Goal: Information Seeking & Learning: Learn about a topic

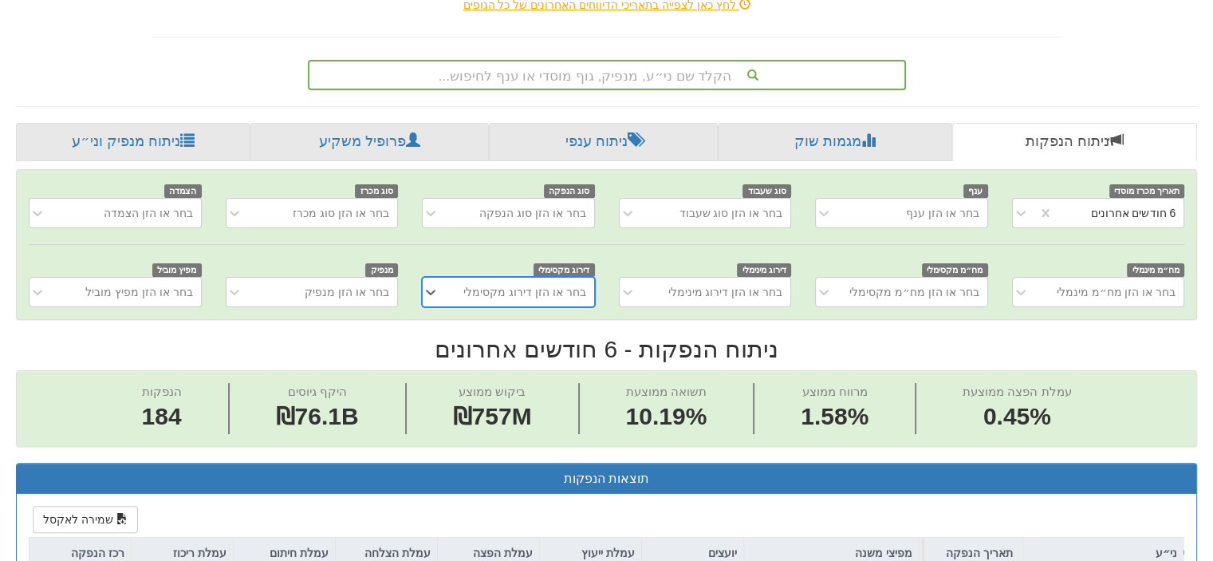
scroll to position [319, 0]
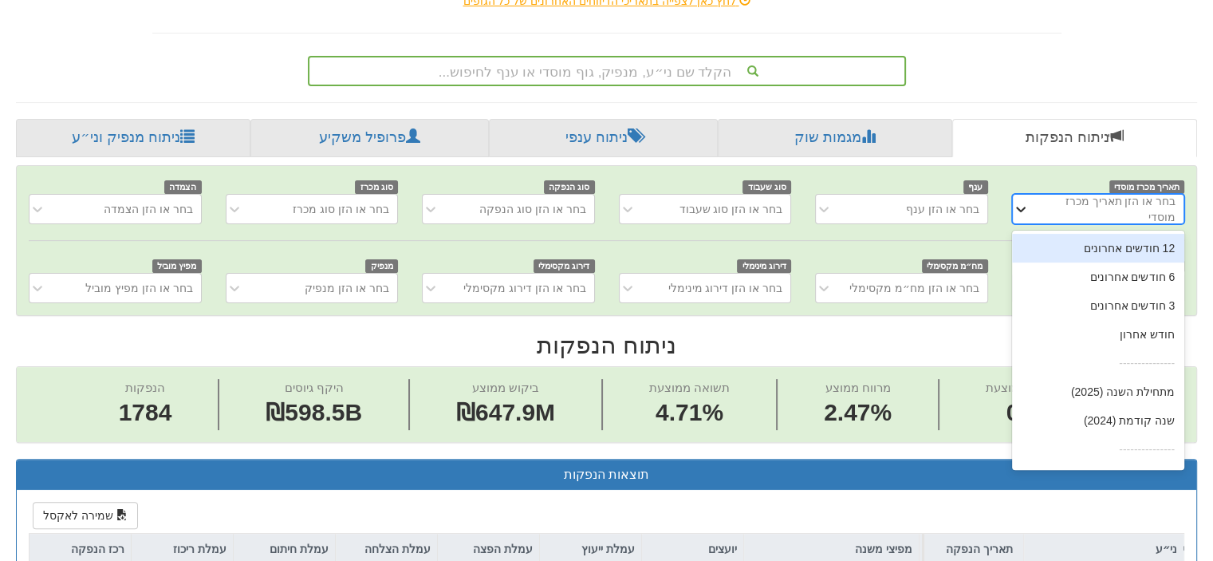
click at [1014, 207] on icon at bounding box center [1021, 209] width 16 height 16
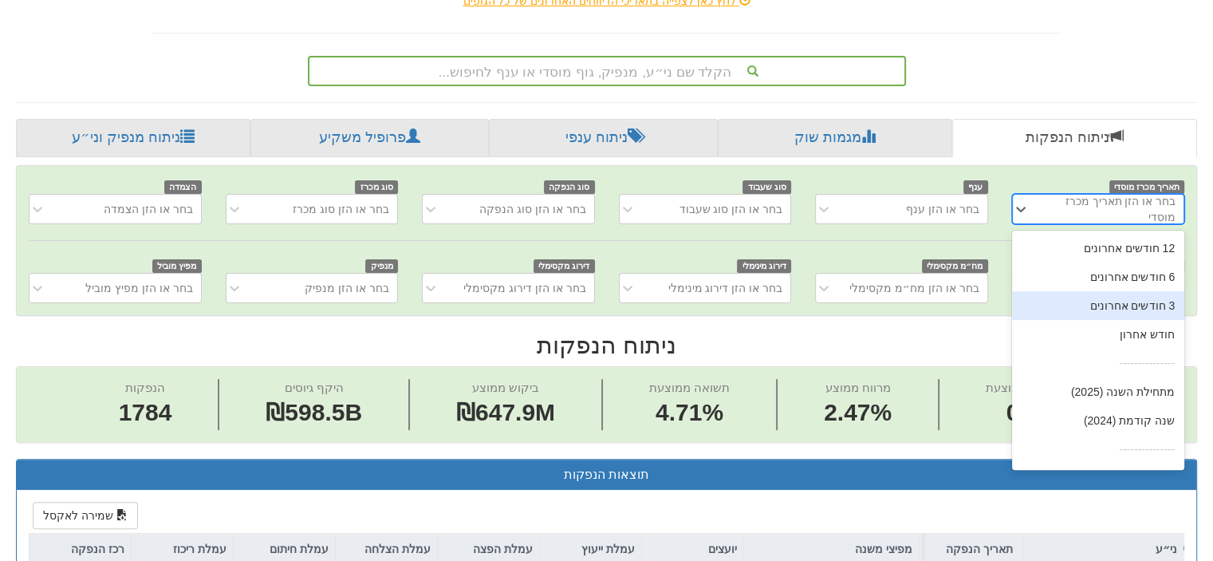
scroll to position [26, 0]
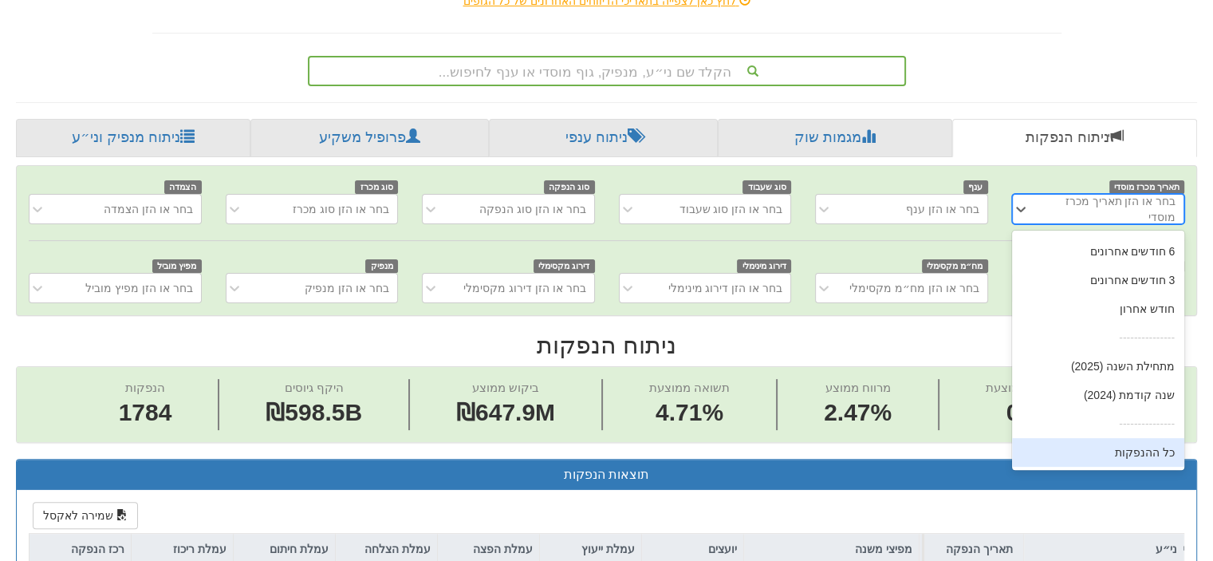
click at [1141, 453] on div "כל ההנפקות" at bounding box center [1098, 452] width 173 height 29
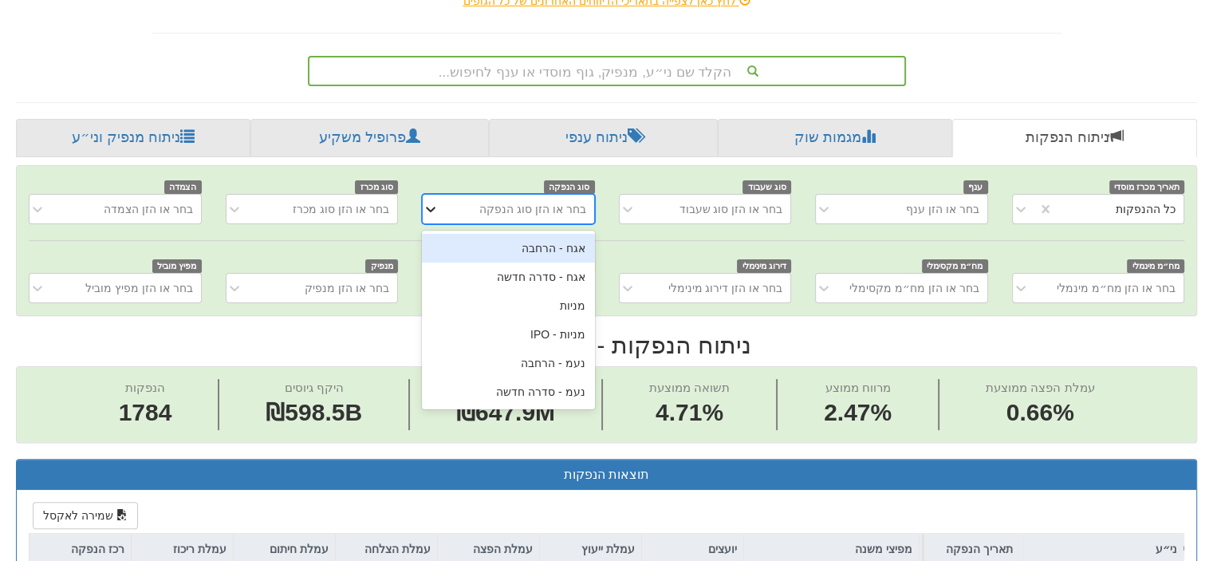
click at [427, 207] on icon at bounding box center [431, 210] width 10 height 6
click at [522, 271] on div "אגח - סדרה חדשה" at bounding box center [508, 276] width 173 height 29
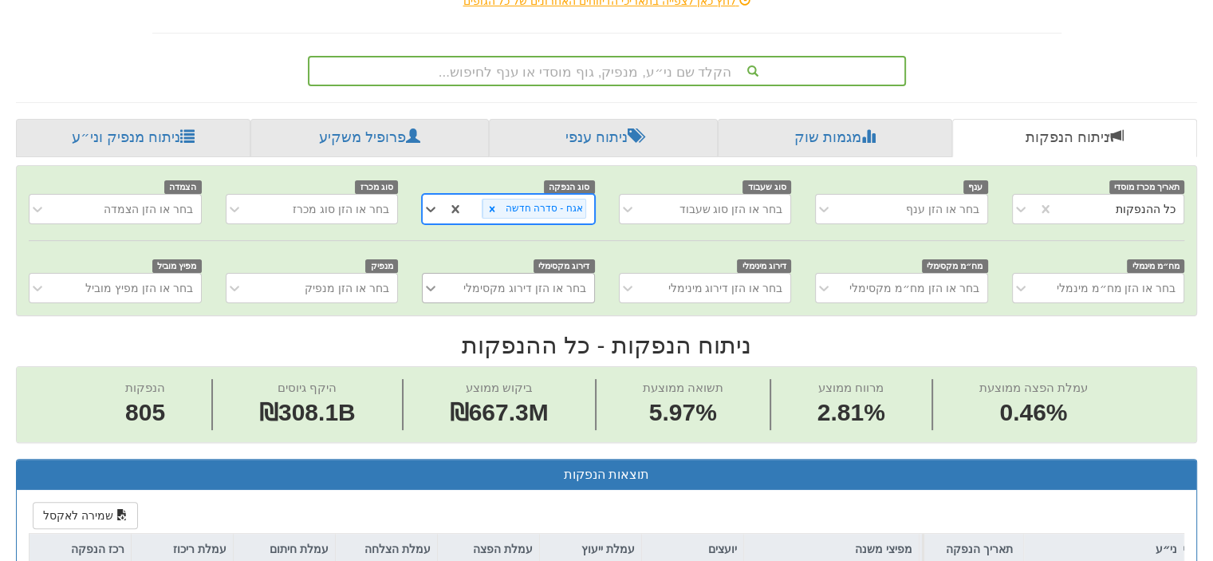
click at [431, 285] on icon at bounding box center [431, 288] width 16 height 16
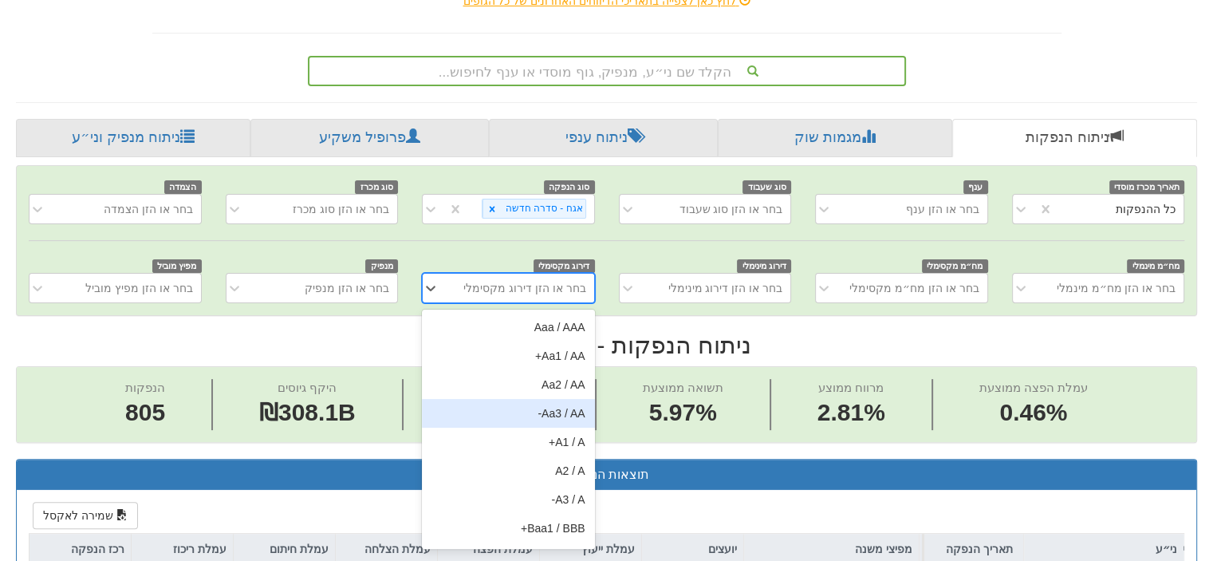
click at [561, 403] on div "Aa3 / AA-" at bounding box center [508, 413] width 173 height 29
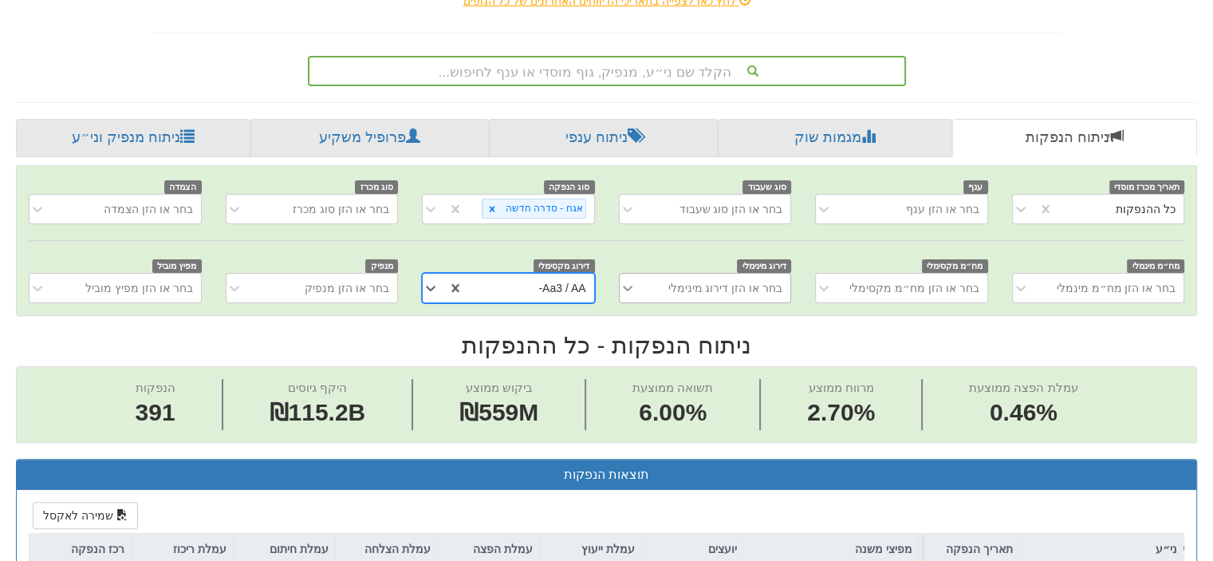
click at [629, 286] on icon at bounding box center [628, 289] width 10 height 6
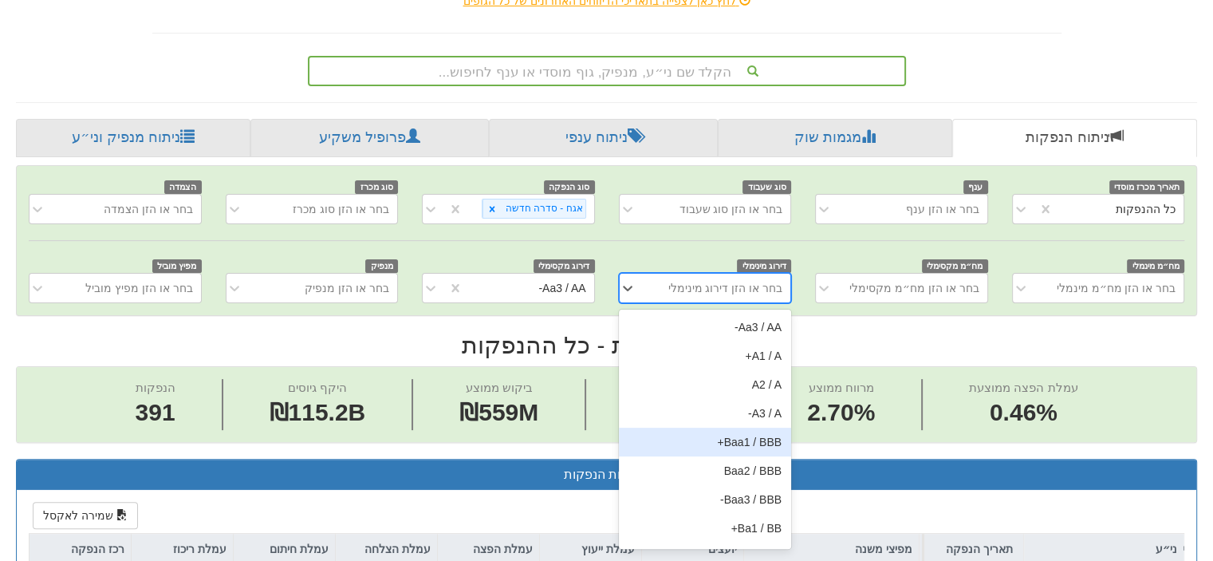
click at [714, 432] on div "Baa1 / BBB+" at bounding box center [705, 441] width 173 height 29
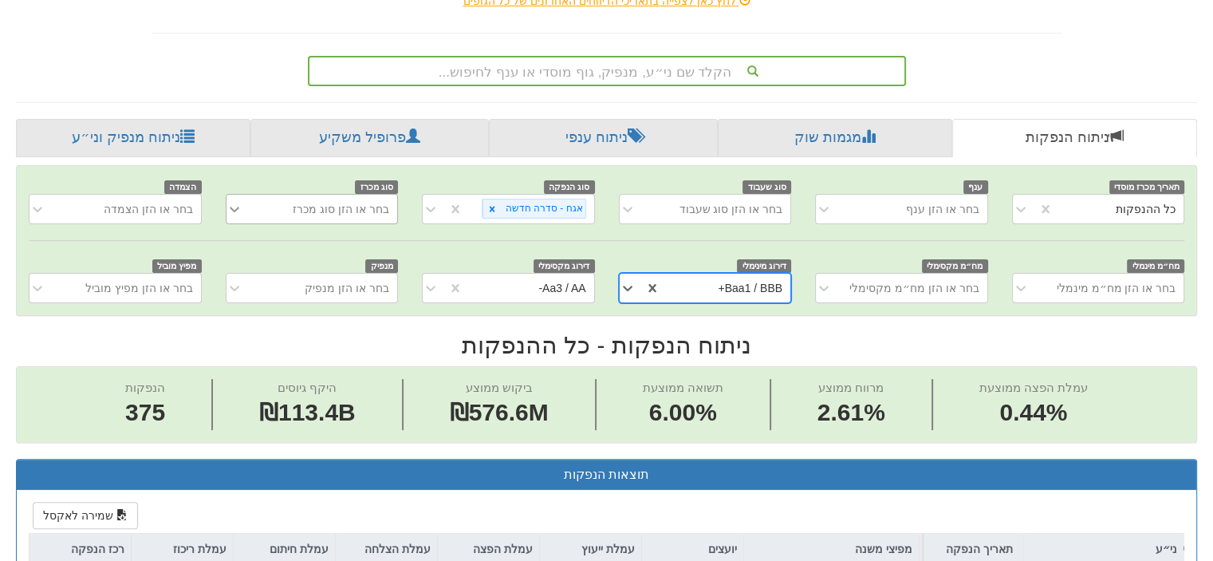
click at [236, 208] on icon at bounding box center [234, 209] width 16 height 16
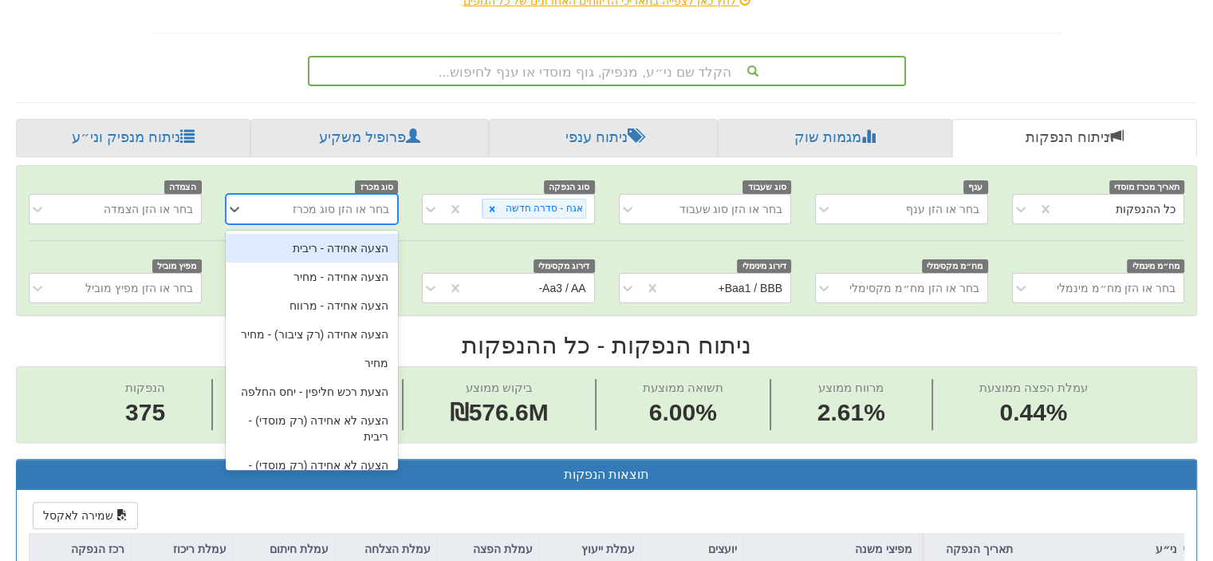
click at [372, 244] on div "הצעה אחידה - ריבית" at bounding box center [312, 248] width 173 height 29
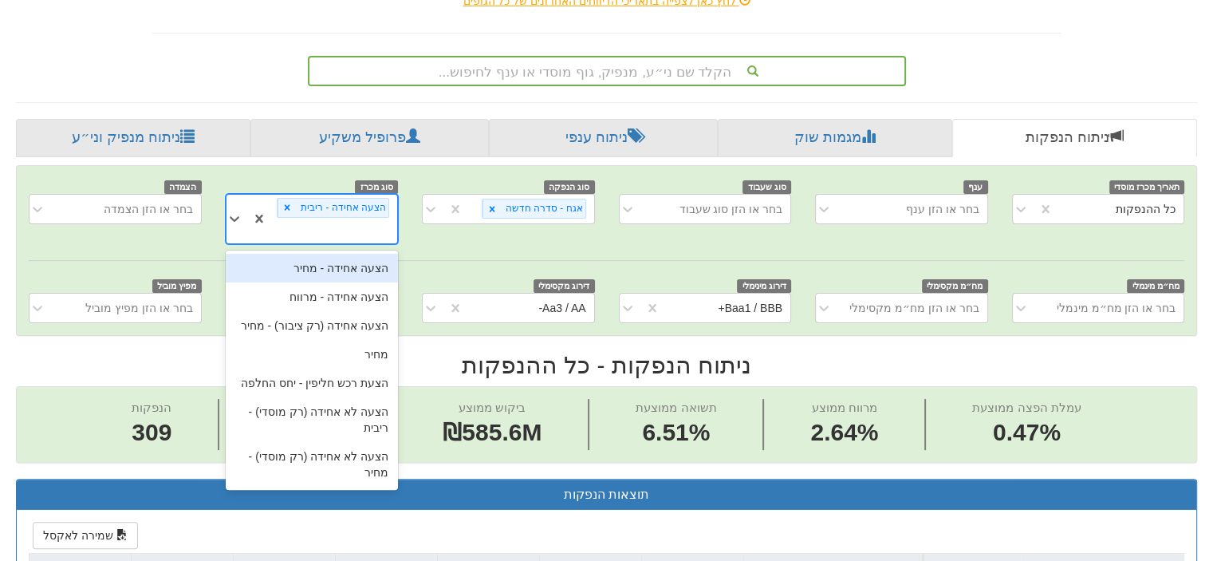
click at [274, 205] on div "הצעה אחידה - ריבית" at bounding box center [332, 219] width 131 height 49
click at [341, 254] on div "הצעה אחידה - מחיר" at bounding box center [312, 268] width 173 height 29
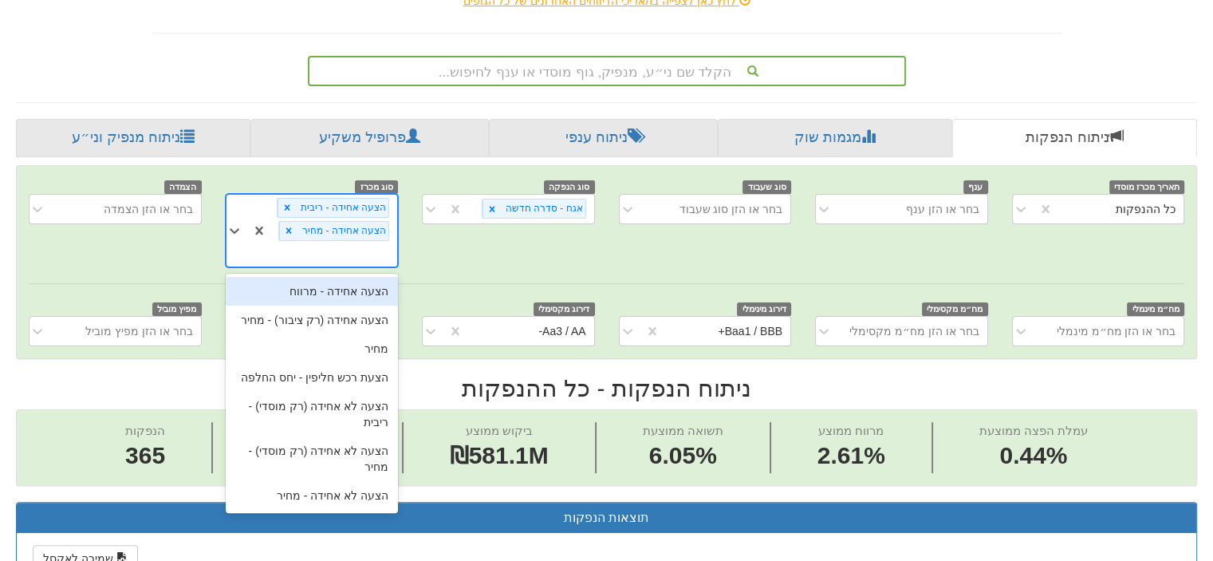
click at [278, 229] on div "הצעה אחידה - ריבית הצעה אחידה - מחיר" at bounding box center [332, 231] width 131 height 72
click at [313, 277] on div "הצעה אחידה - מרווח" at bounding box center [312, 291] width 173 height 29
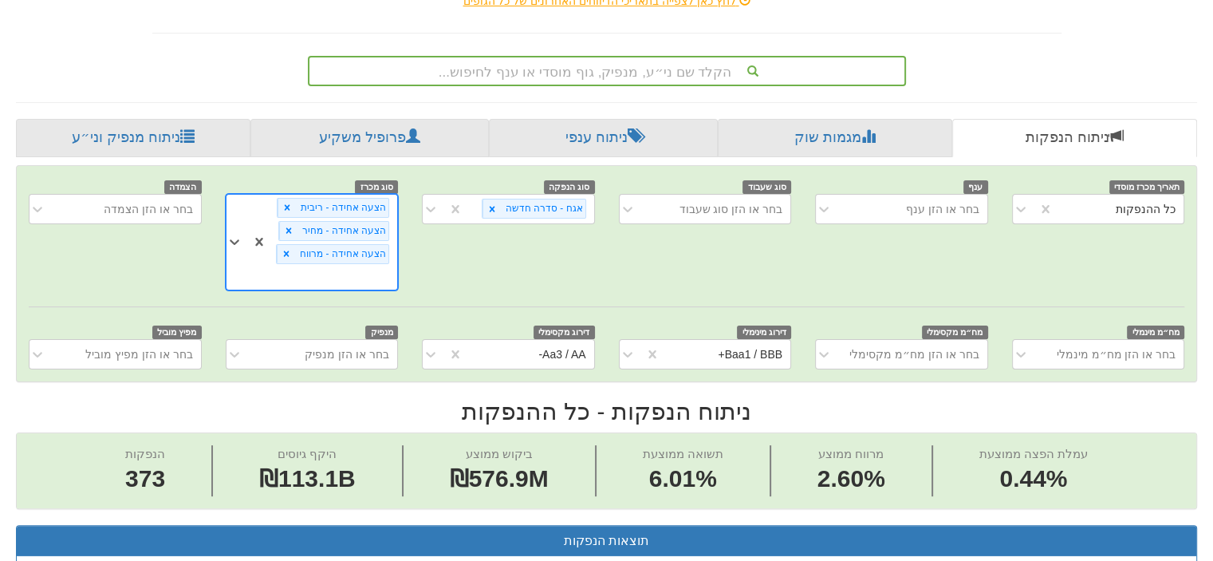
click at [267, 250] on div "הצעה אחידה - ריבית הצעה אחידה - מחיר הצעה אחידה - מרווח" at bounding box center [332, 242] width 131 height 95
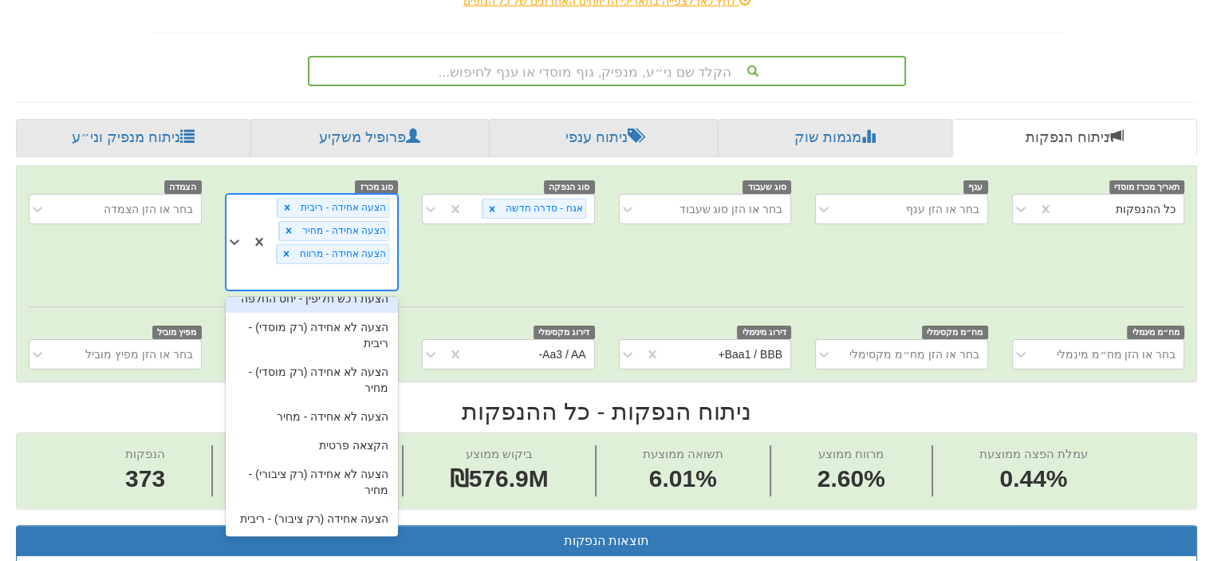
scroll to position [0, 0]
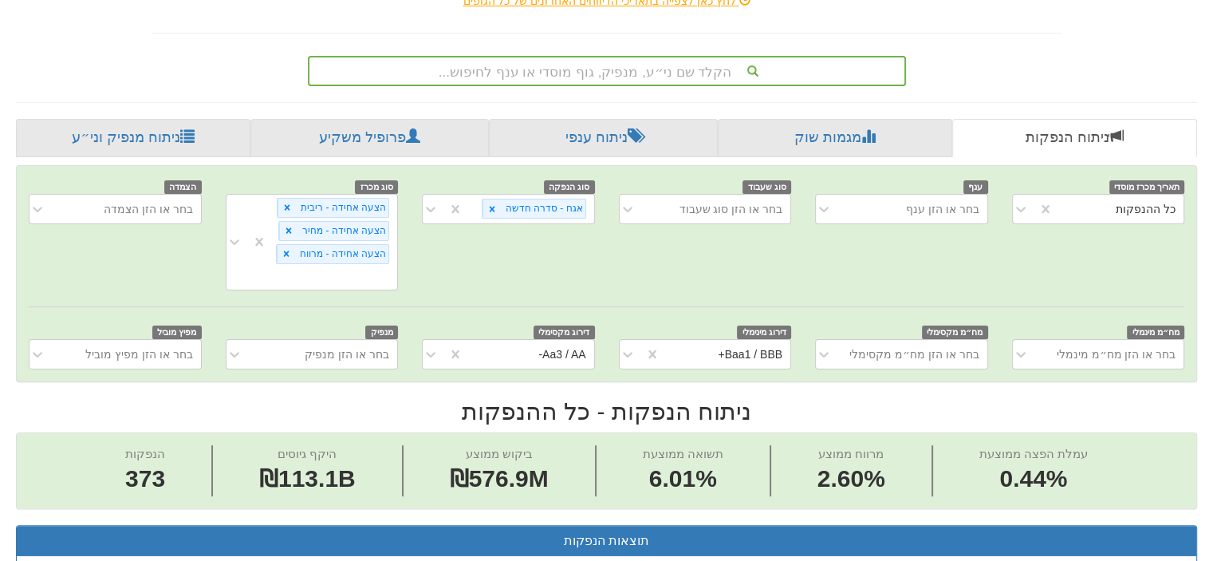
click at [143, 242] on div "תאריך מכרז מוסדי כל ההנפקות ענף בחר או הזן ענף סוג שעבוד בחר או הזן סוג שעבוד ס…" at bounding box center [607, 234] width 1180 height 112
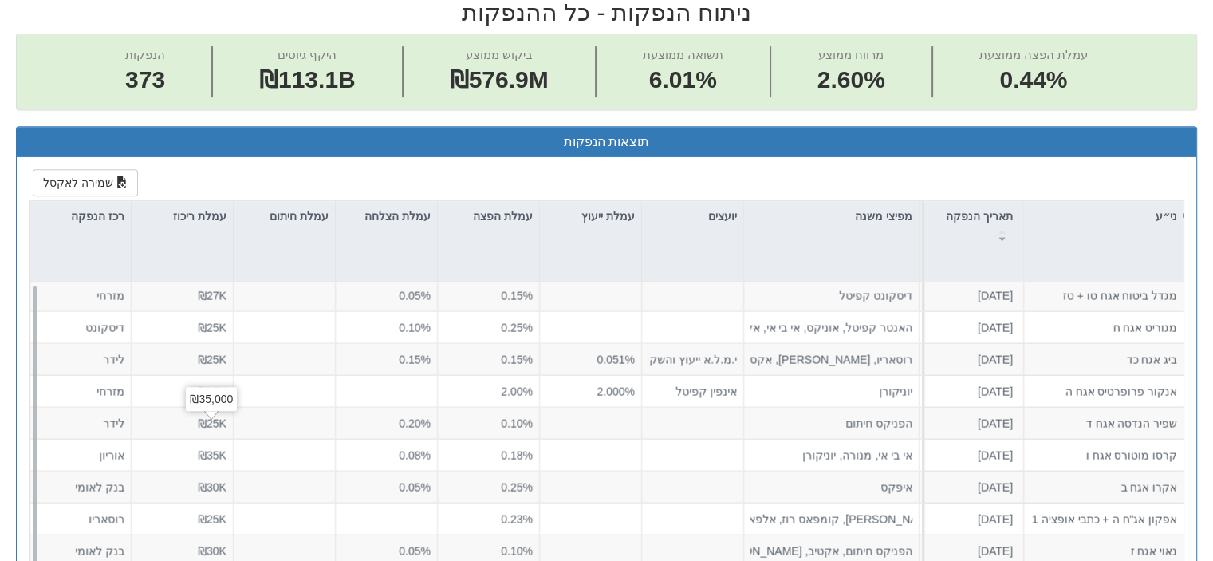
scroll to position [56, 0]
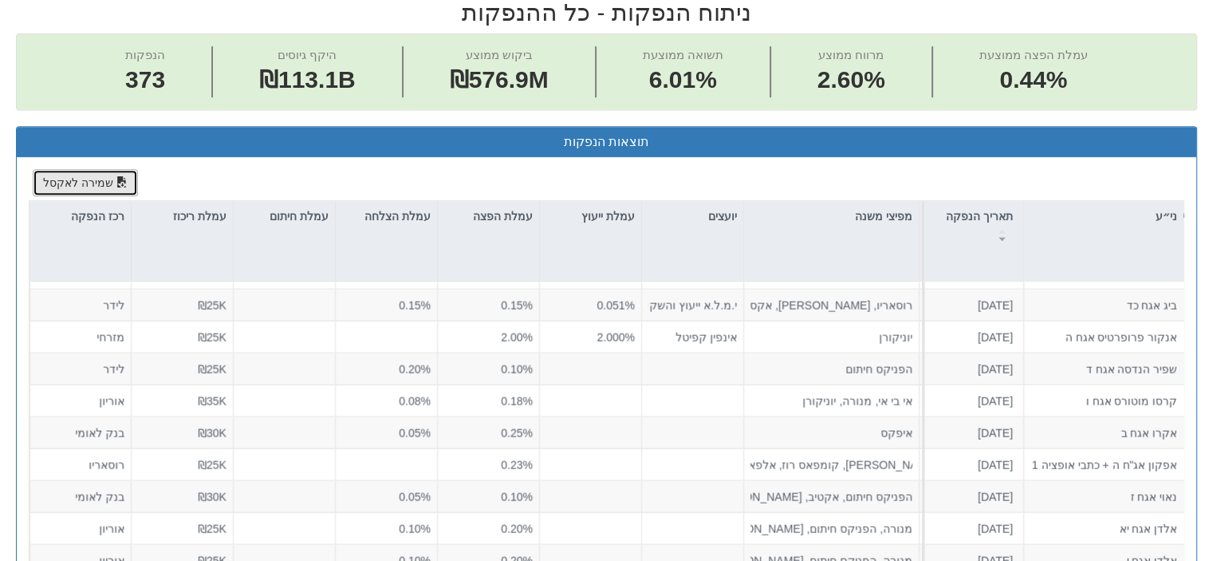
click at [74, 169] on button "שמירה לאקסל" at bounding box center [85, 182] width 105 height 27
